Goal: Information Seeking & Learning: Learn about a topic

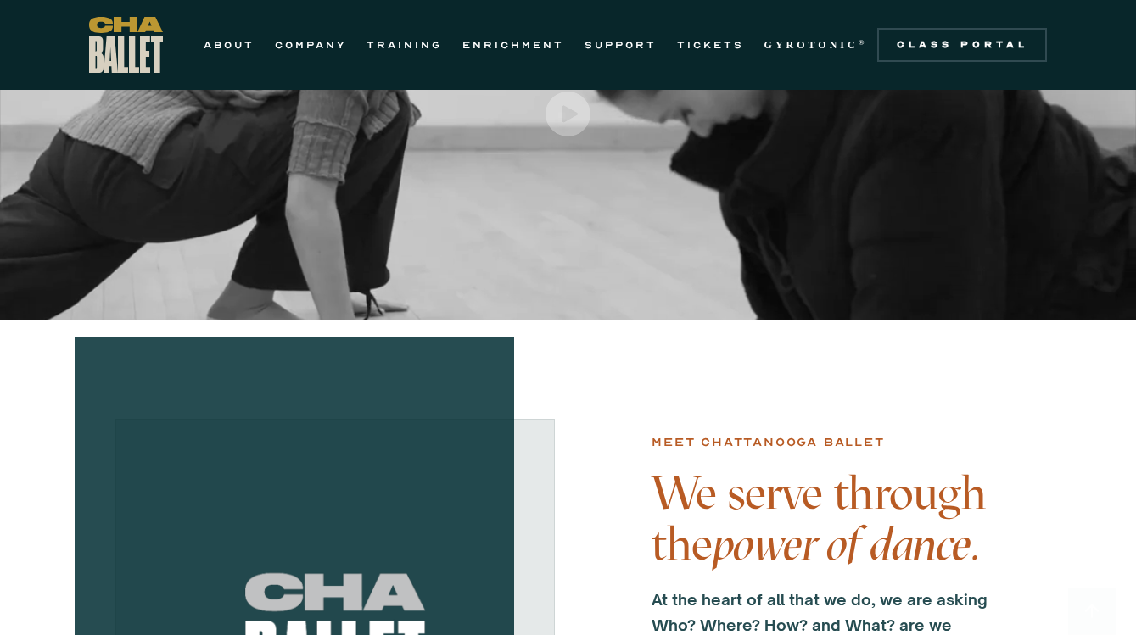
scroll to position [25, 0]
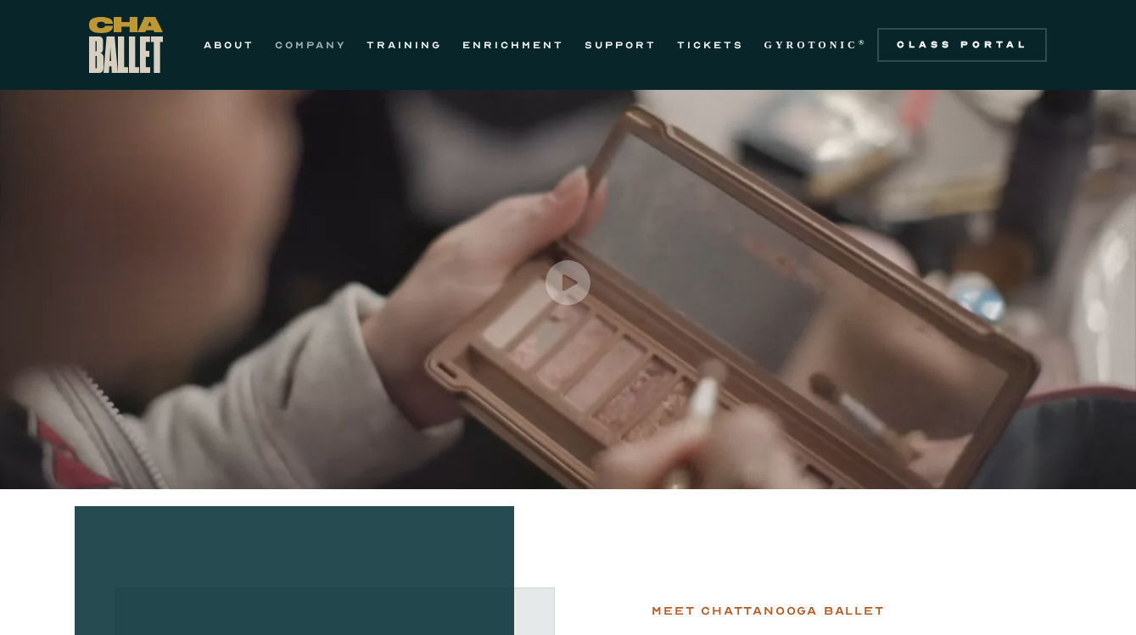
click at [300, 47] on link "COMPANY" at bounding box center [310, 45] width 71 height 20
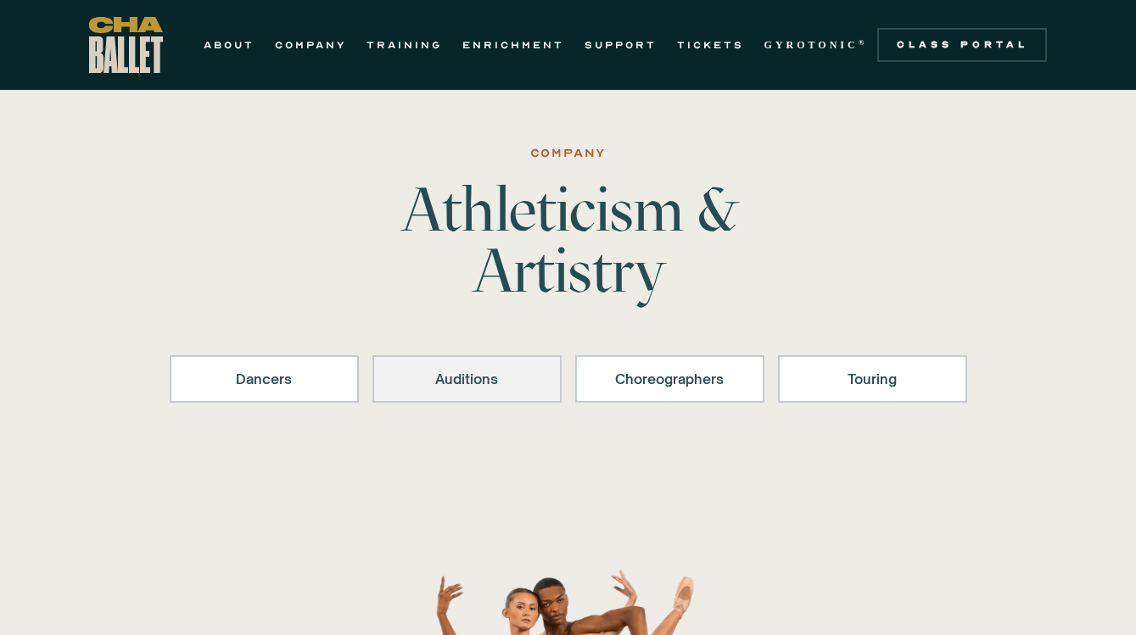
click at [482, 375] on div "Auditions" at bounding box center [466, 379] width 145 height 20
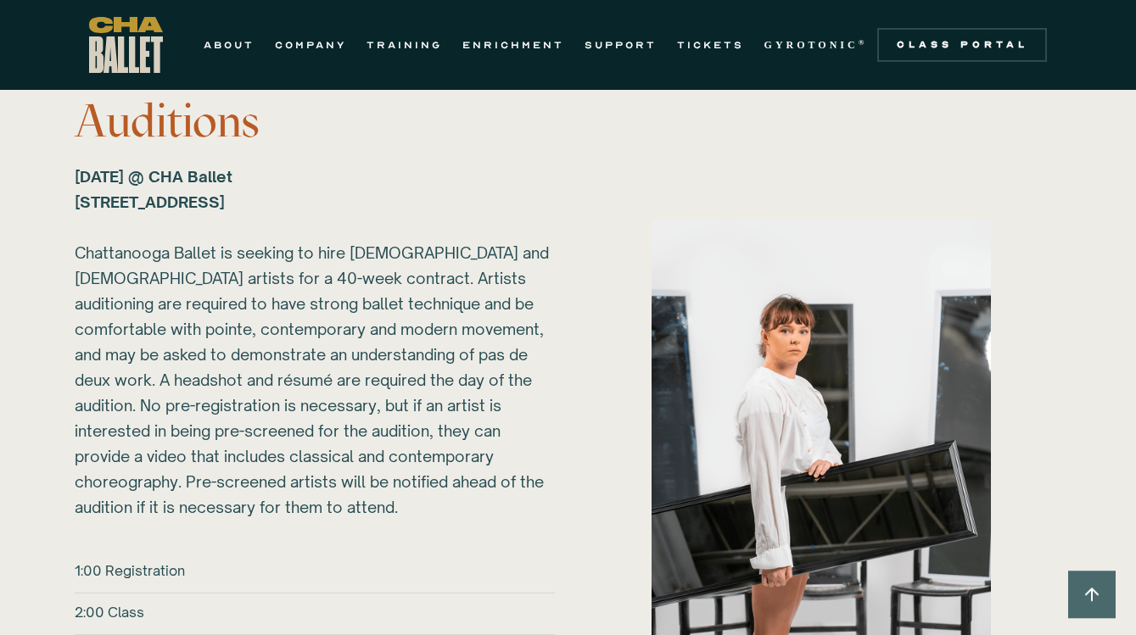
scroll to position [2020, 0]
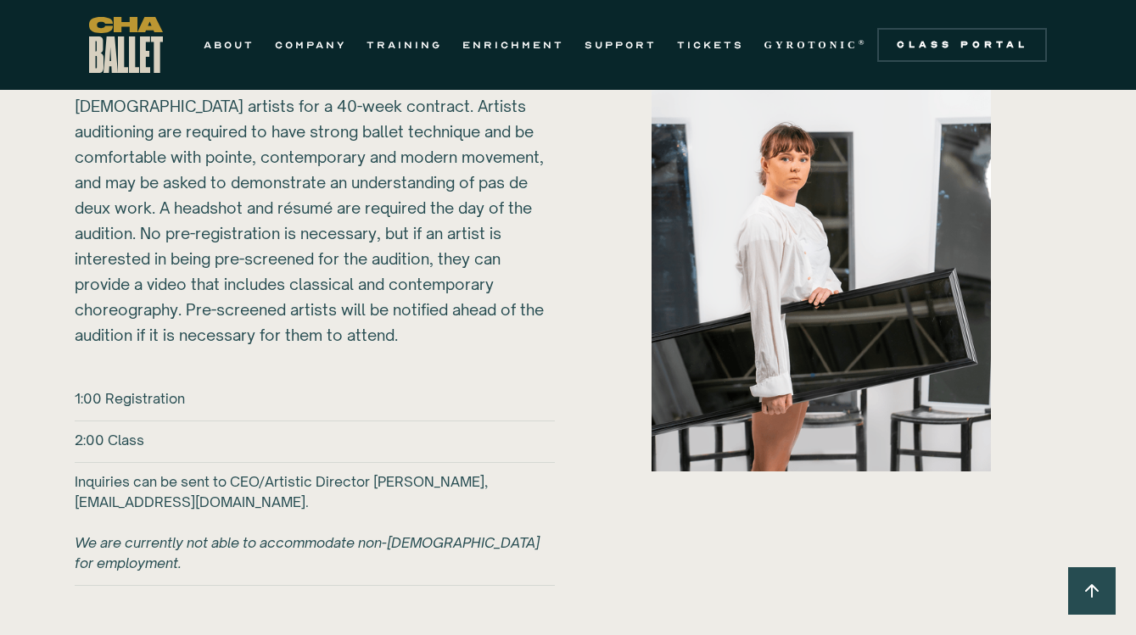
scroll to position [2269, 0]
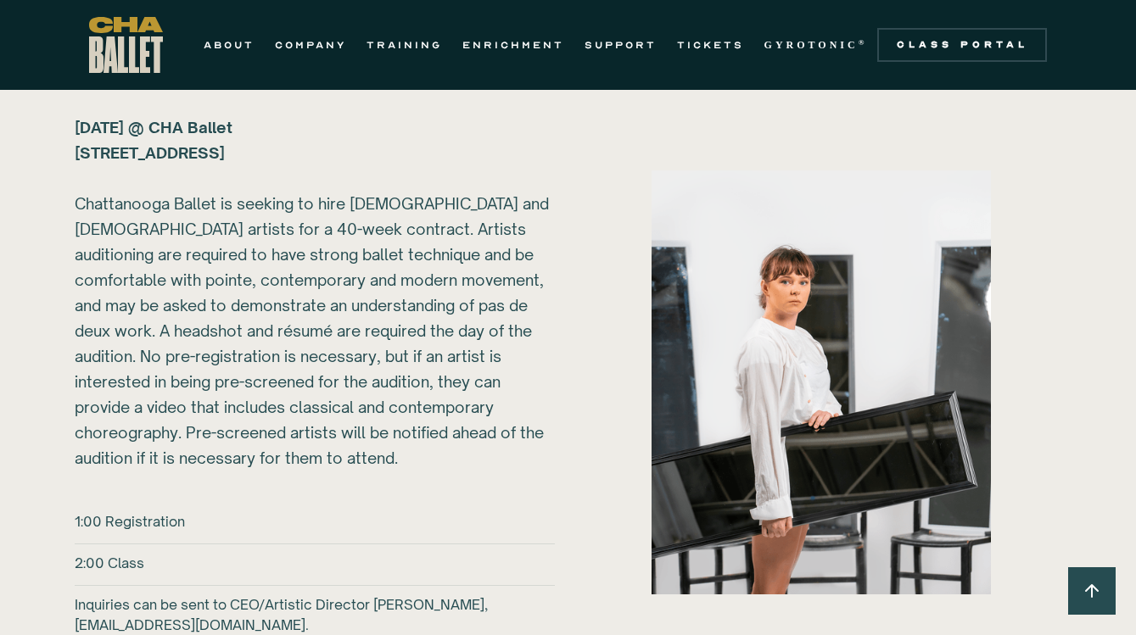
scroll to position [2076, 0]
click at [323, 45] on link "COMPANY" at bounding box center [310, 45] width 71 height 20
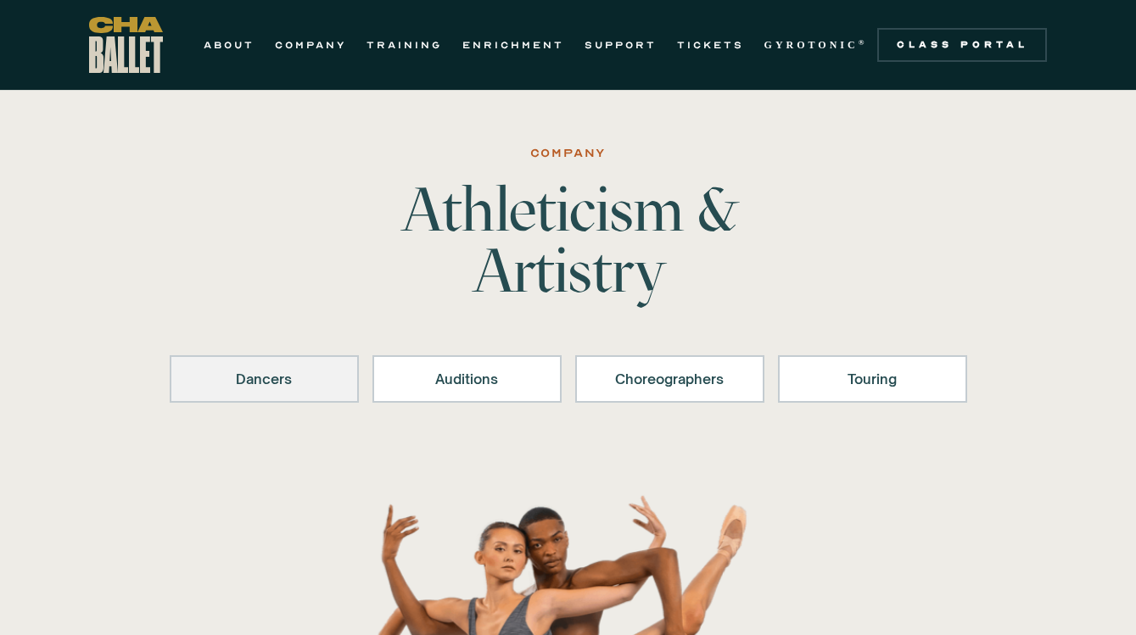
click at [328, 378] on div "Dancers" at bounding box center [264, 379] width 145 height 20
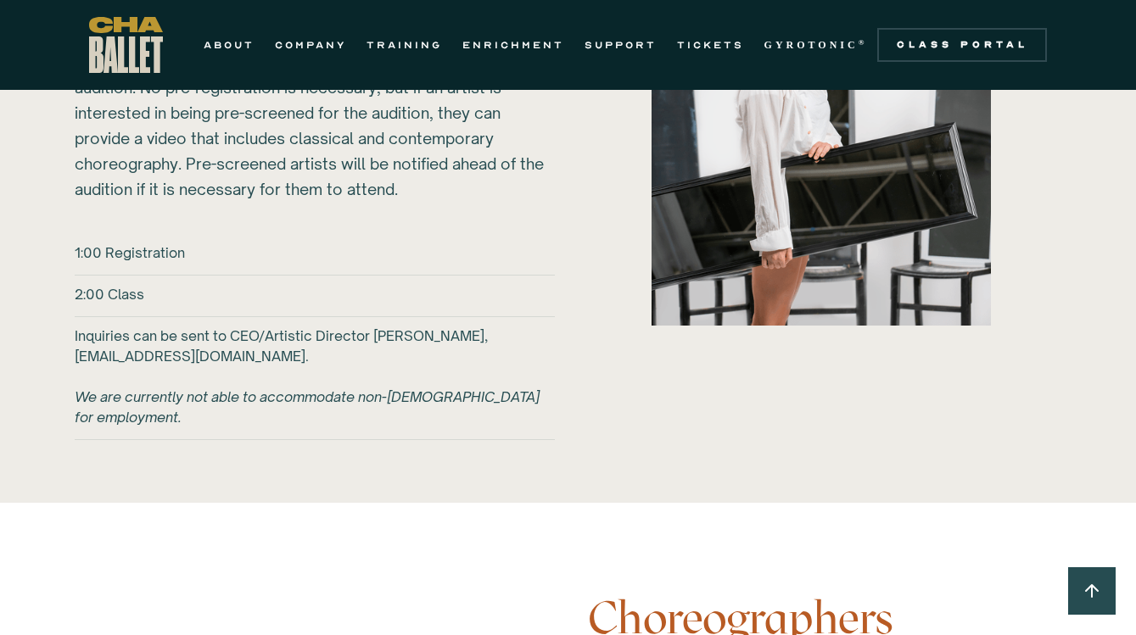
scroll to position [2411, 0]
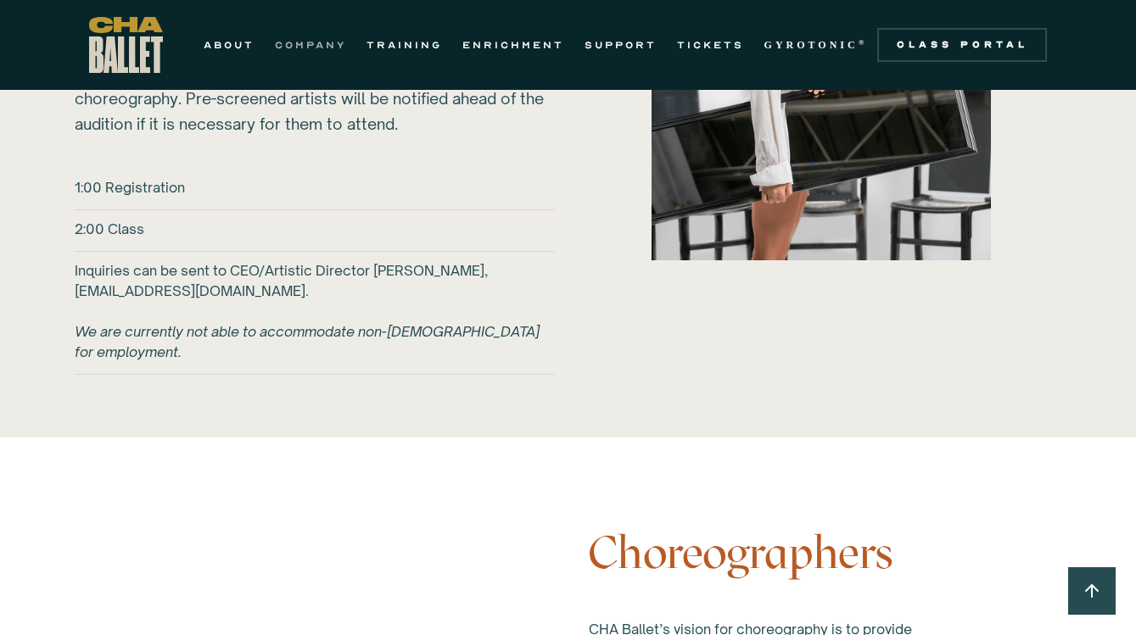
click at [310, 47] on link "COMPANY" at bounding box center [310, 45] width 71 height 20
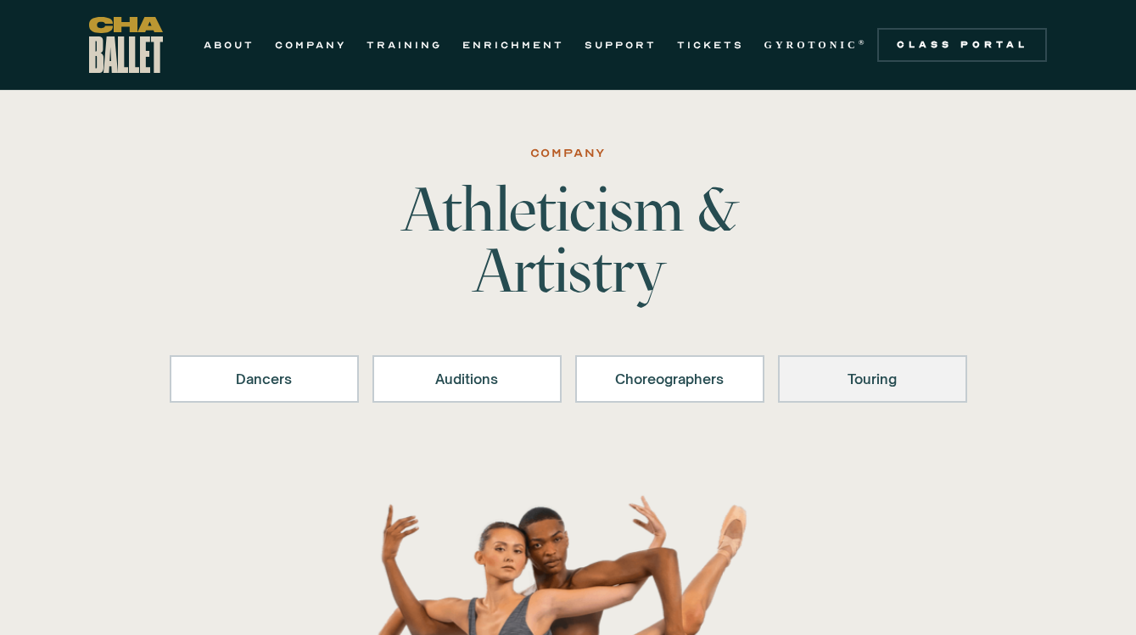
click at [839, 379] on div "Touring" at bounding box center [872, 379] width 145 height 20
